Goal: Task Accomplishment & Management: Manage account settings

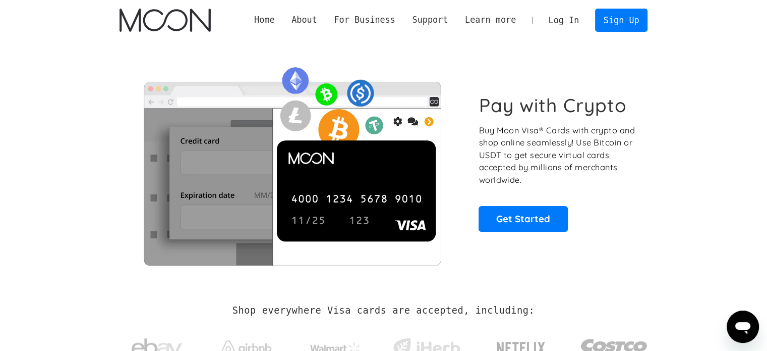
click at [568, 25] on link "Log In" at bounding box center [563, 20] width 47 height 22
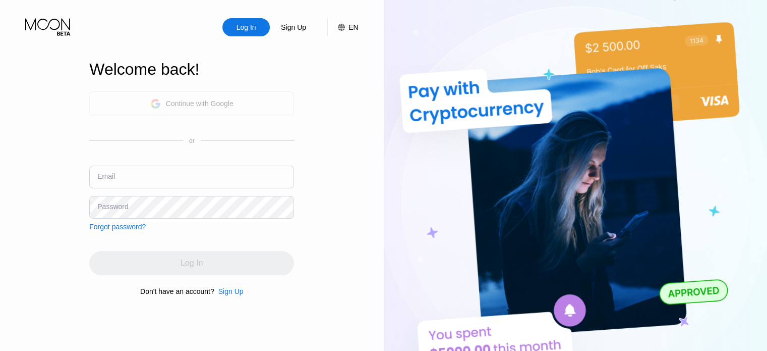
click at [212, 107] on div "Continue with Google" at bounding box center [191, 104] width 83 height 16
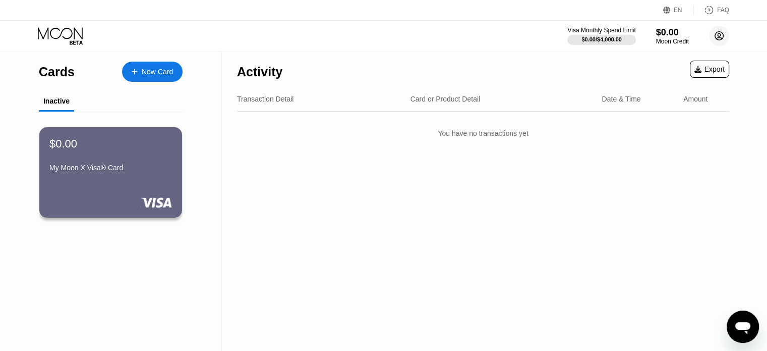
click at [721, 38] on icon at bounding box center [720, 36] width 6 height 6
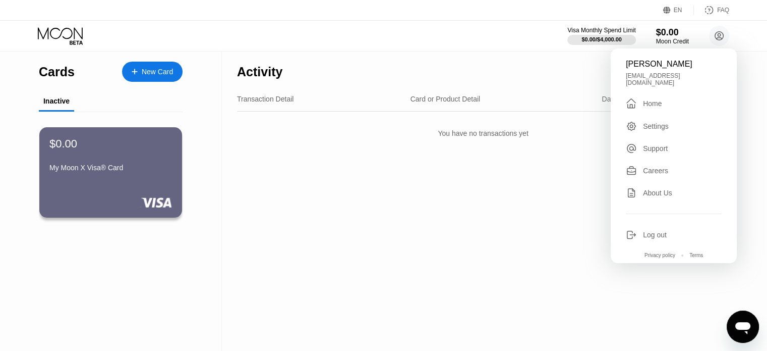
click at [655, 122] on div "Settings" at bounding box center [656, 126] width 26 height 8
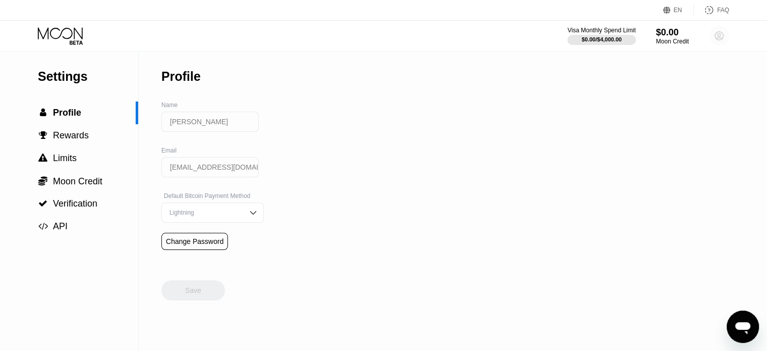
click at [723, 37] on icon at bounding box center [719, 36] width 9 height 9
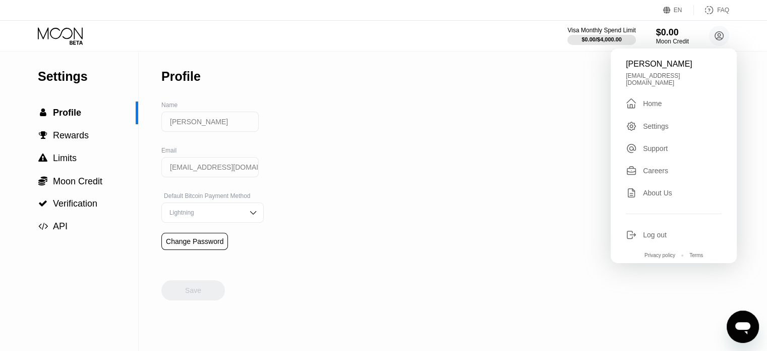
click at [537, 111] on div "Settings  Profile  Rewards  Limits  Moon Credit  Verification  API Profil…" at bounding box center [383, 200] width 767 height 299
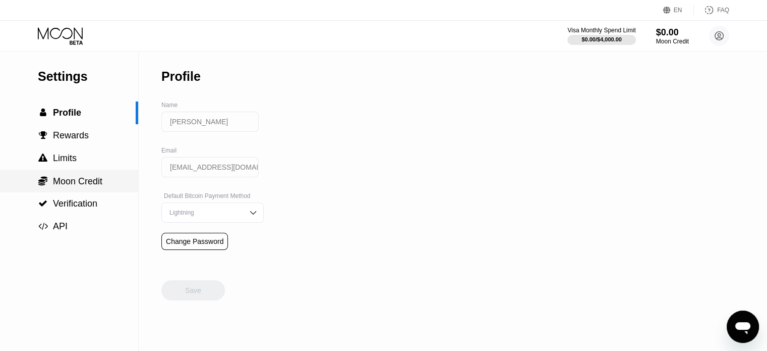
click at [86, 183] on span "Moon Credit" at bounding box center [77, 181] width 49 height 10
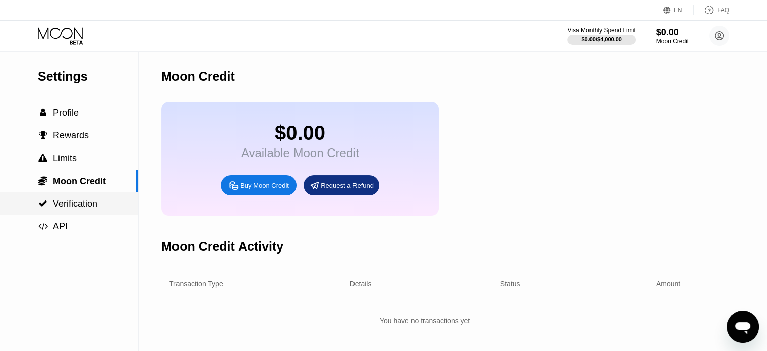
click at [84, 205] on span "Verification" at bounding box center [75, 203] width 44 height 10
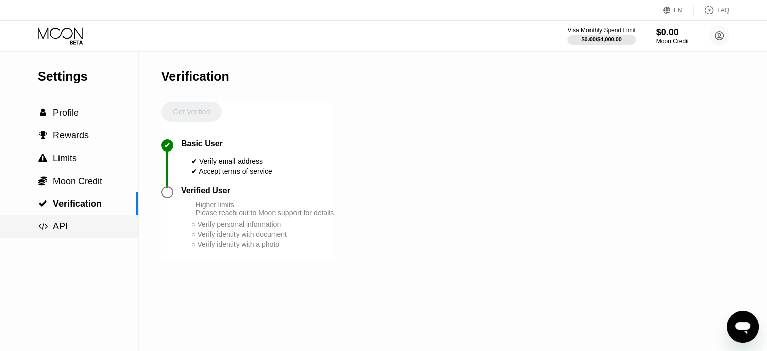
click at [59, 230] on span "API" at bounding box center [60, 226] width 15 height 10
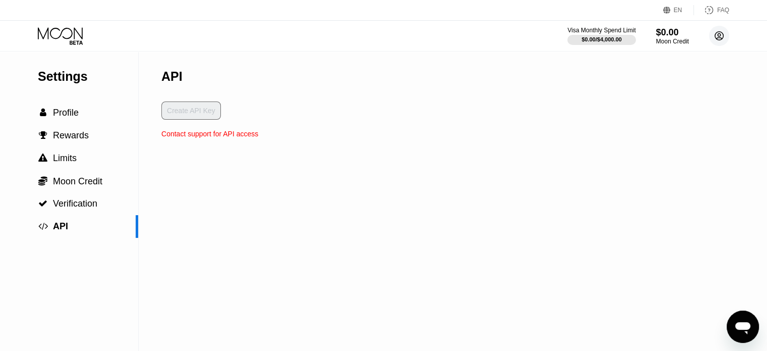
click at [719, 41] on circle at bounding box center [719, 36] width 20 height 20
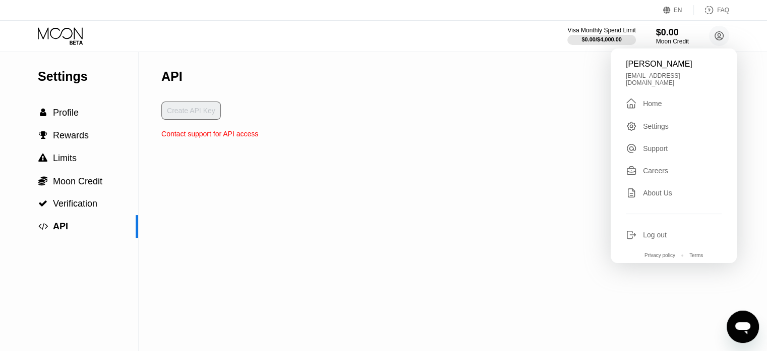
click at [549, 81] on div "Settings  Profile  Rewards  Limits  Moon Credit  Verification  API API Cr…" at bounding box center [383, 200] width 767 height 299
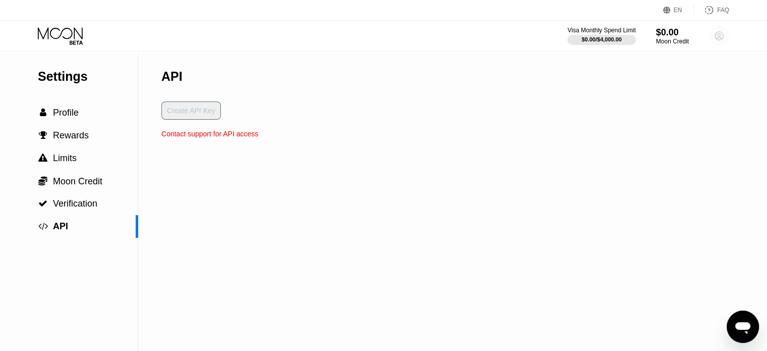
click at [721, 35] on circle at bounding box center [719, 36] width 20 height 20
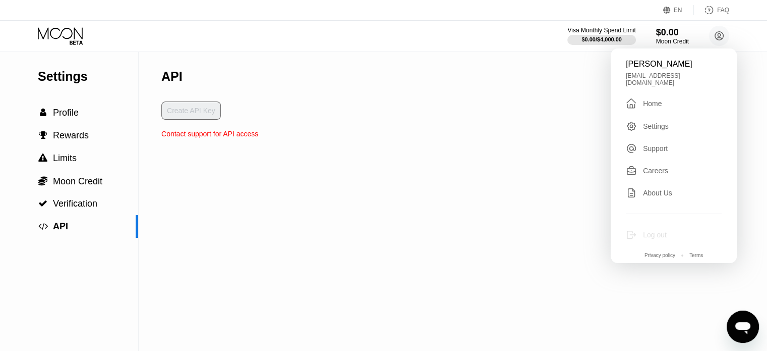
click at [655, 231] on div "Log out" at bounding box center [655, 235] width 24 height 8
